Goal: Complete application form

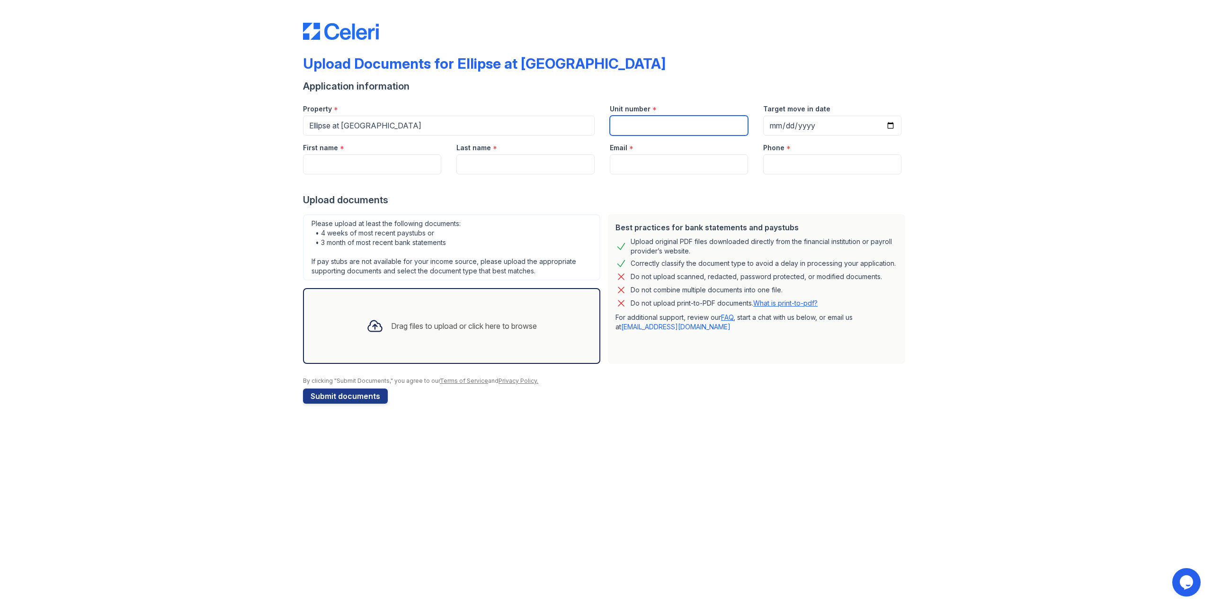
click at [645, 124] on input "Unit number" at bounding box center [679, 126] width 138 height 20
type input "70822"
click at [362, 163] on input "First name" at bounding box center [372, 164] width 138 height 20
type input "Baher"
type input "Ghorab"
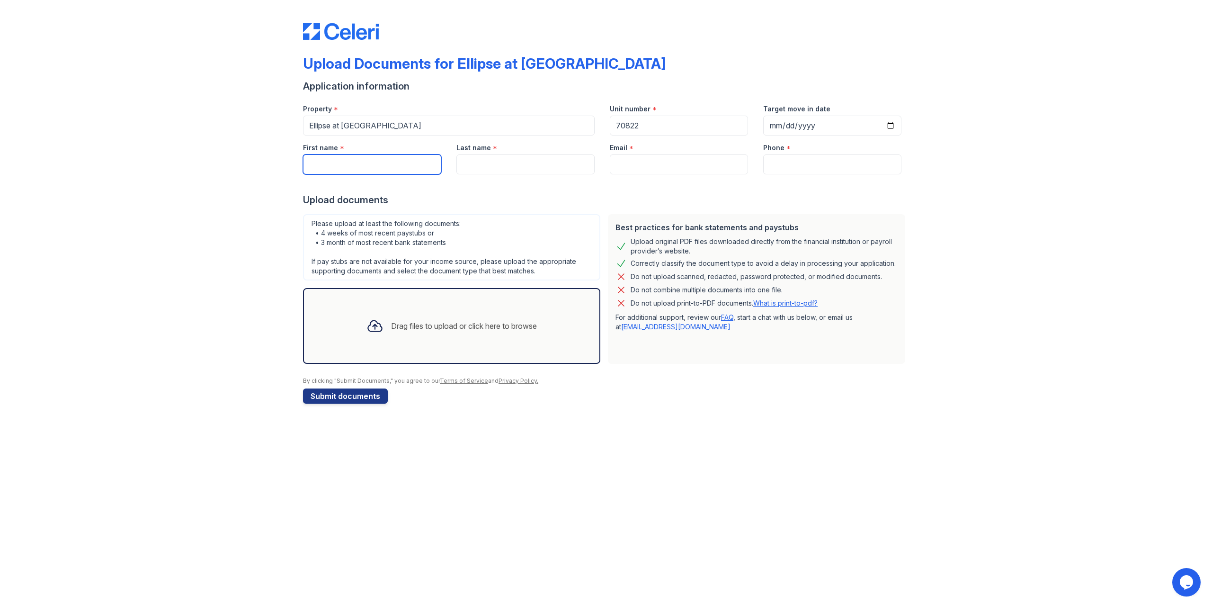
type input "[EMAIL_ADDRESS][DOMAIN_NAME]"
click at [799, 169] on input "Phone" at bounding box center [832, 164] width 138 height 20
type input "5716044451"
click at [500, 165] on input "Ghorab" at bounding box center [526, 164] width 138 height 20
type input "Ghorab"
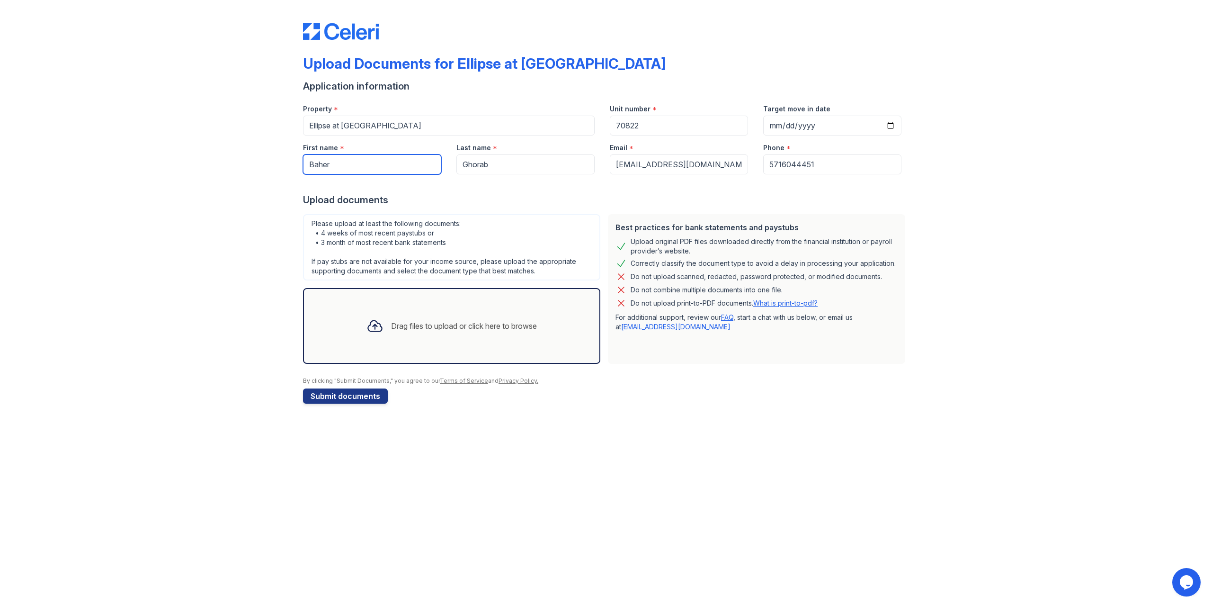
click at [374, 163] on input "Baher" at bounding box center [372, 164] width 138 height 20
type input "Baher"
click at [712, 164] on input "[EMAIL_ADDRESS][DOMAIN_NAME]" at bounding box center [679, 164] width 138 height 20
click at [999, 175] on div "Upload Documents for Ellipse at [GEOGRAPHIC_DATA] Application information Prope…" at bounding box center [606, 211] width 1182 height 422
click at [387, 326] on div "Drag files to upload or click here to browse" at bounding box center [452, 326] width 186 height 32
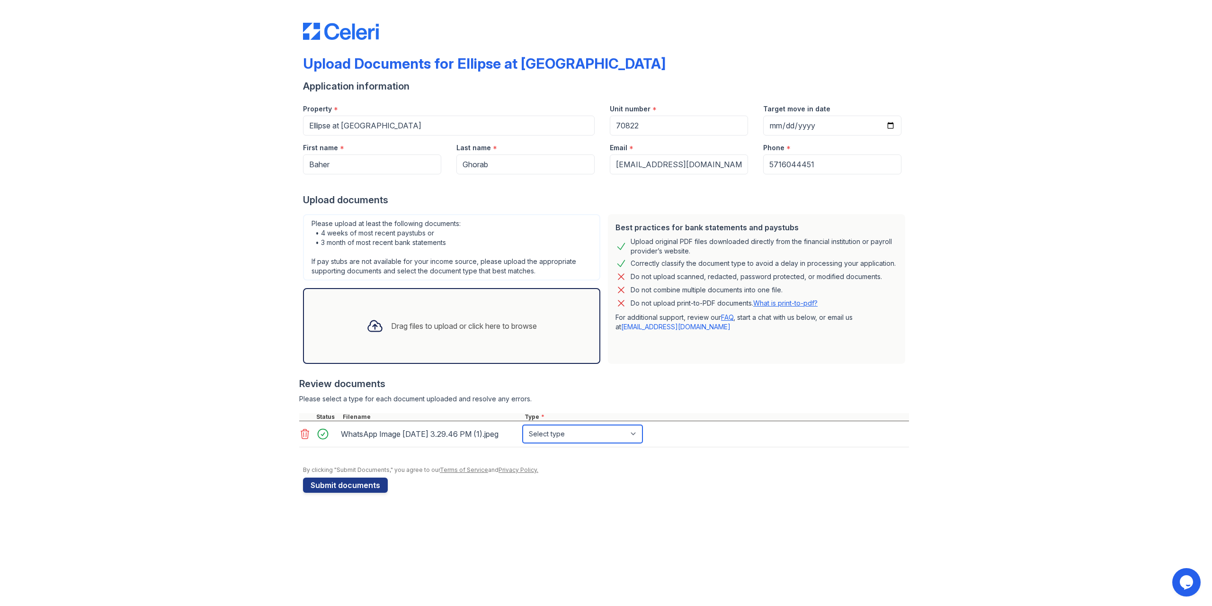
click at [637, 439] on select "Select type Paystub Bank Statement Offer Letter Tax Documents Benefit Award Let…" at bounding box center [583, 434] width 120 height 18
select select "other"
click at [523, 429] on select "Select type Paystub Bank Statement Offer Letter Tax Documents Benefit Award Let…" at bounding box center [583, 434] width 120 height 18
click at [331, 493] on button "Submit documents" at bounding box center [345, 484] width 85 height 15
